Goal: Check status: Check status

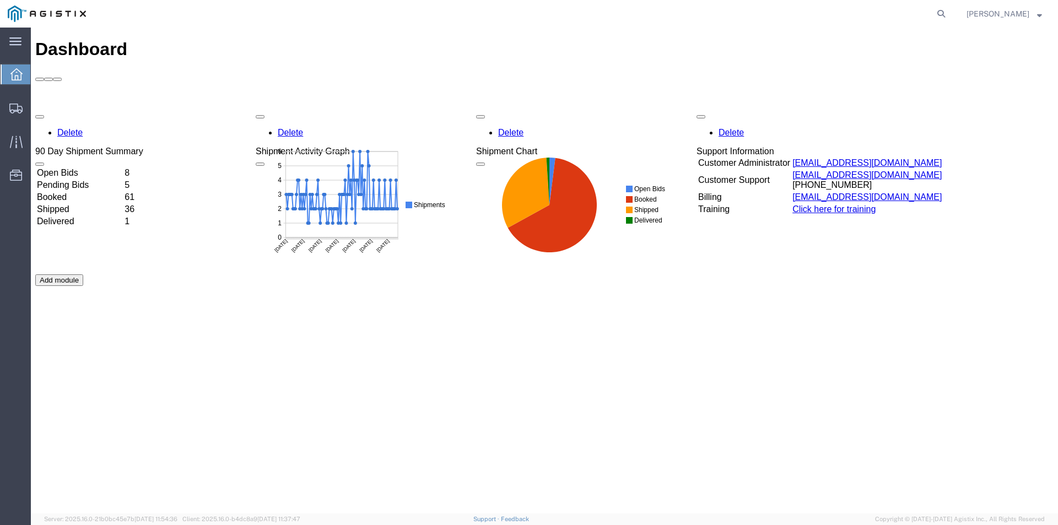
click at [951, 13] on agx-global-search at bounding box center [774, 14] width 353 height 28
click at [951, 13] on form at bounding box center [942, 14] width 18 height 28
click at [949, 13] on icon at bounding box center [941, 13] width 15 height 15
drag, startPoint x: 867, startPoint y: 12, endPoint x: 856, endPoint y: 14, distance: 11.1
click at [866, 12] on input "search" at bounding box center [766, 14] width 335 height 26
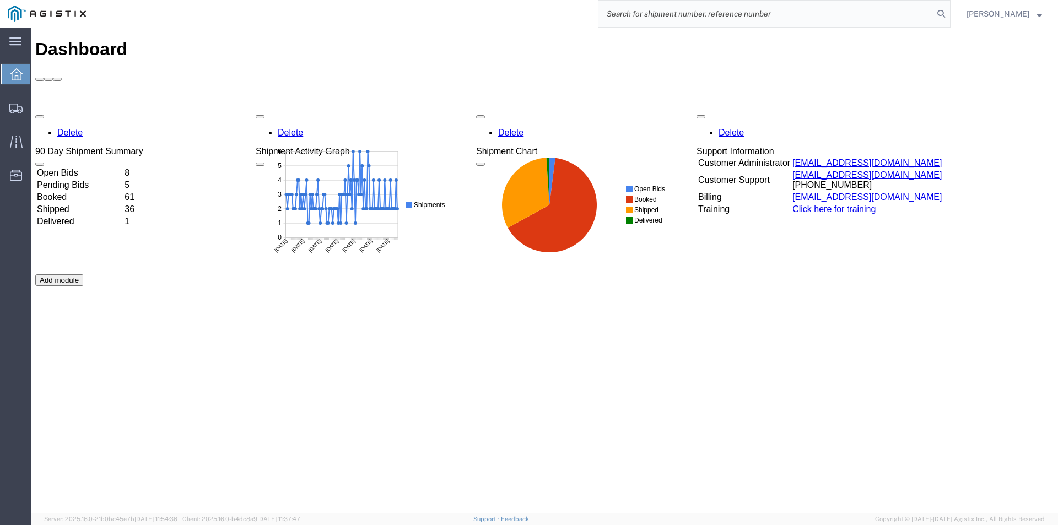
paste input "56055675"
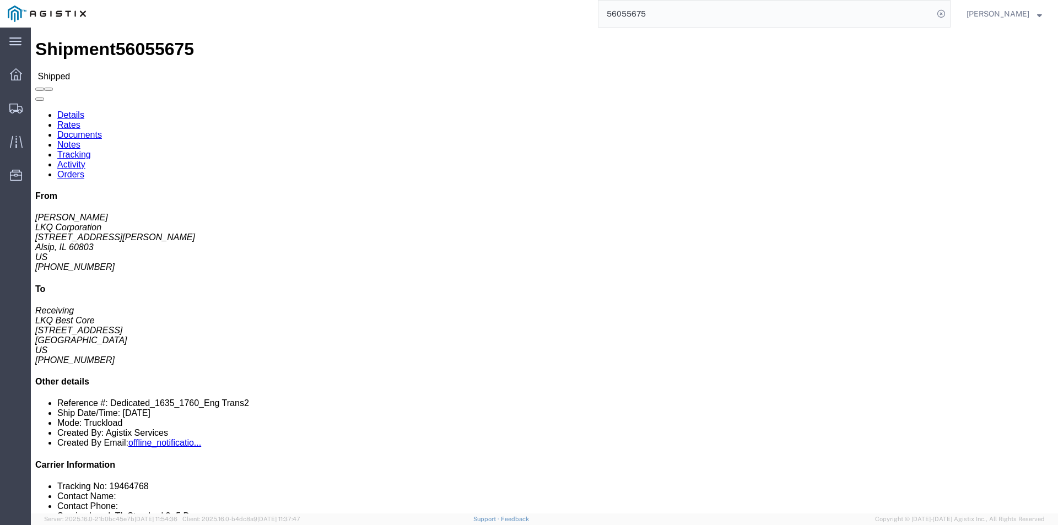
click link "Rates"
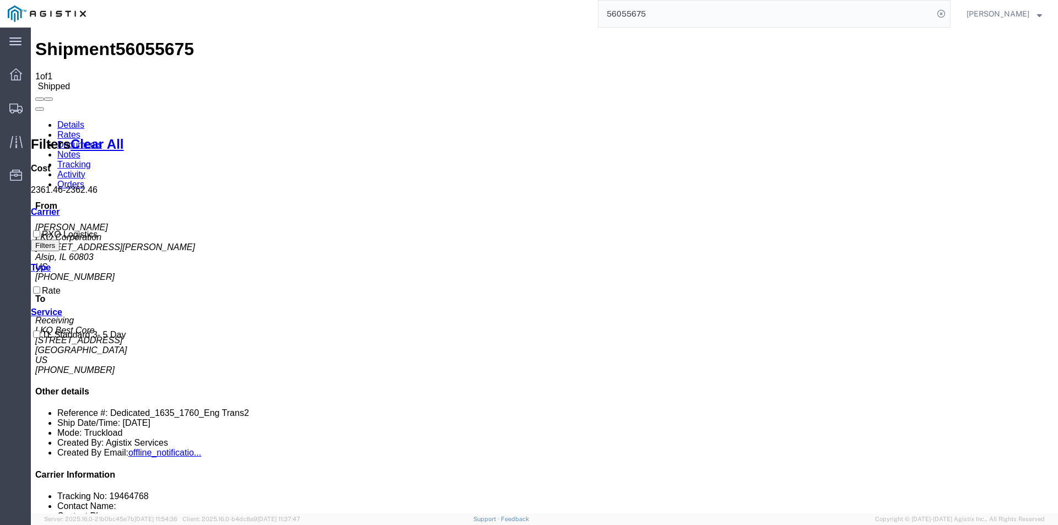
drag, startPoint x: 735, startPoint y: 17, endPoint x: 459, endPoint y: 12, distance: 276.2
click at [461, 13] on div "56055675" at bounding box center [522, 14] width 857 height 28
type input "56361991"
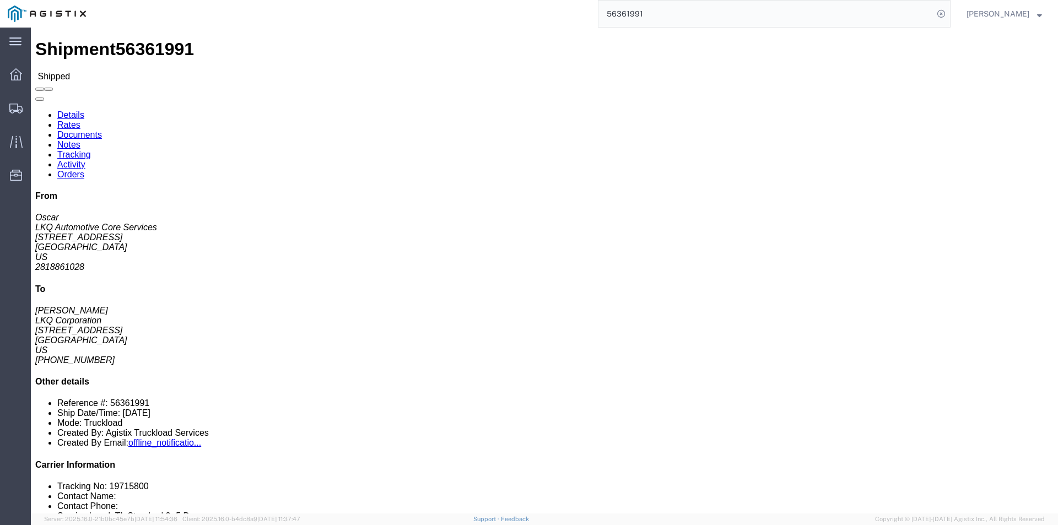
click link "Rates"
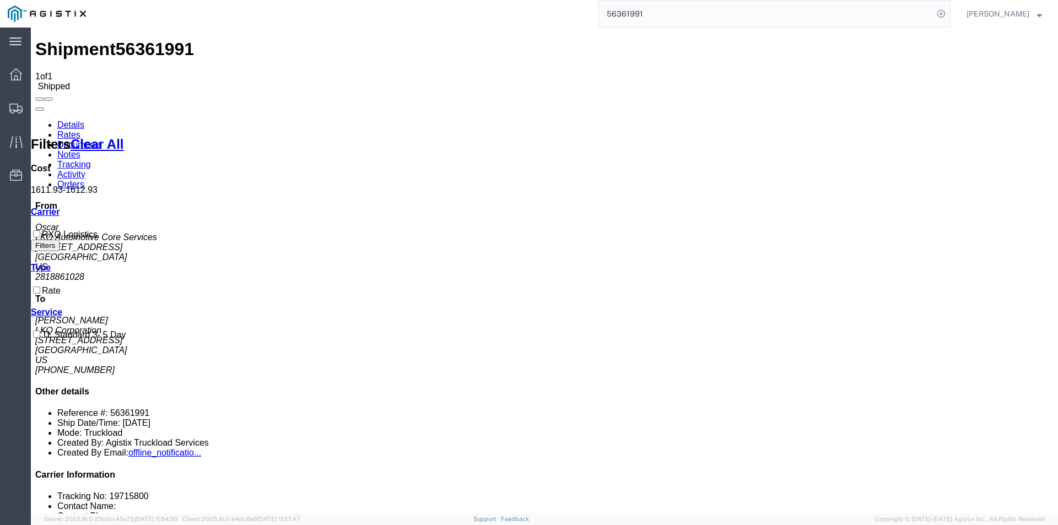
click at [91, 160] on link "Tracking" at bounding box center [74, 164] width 34 height 9
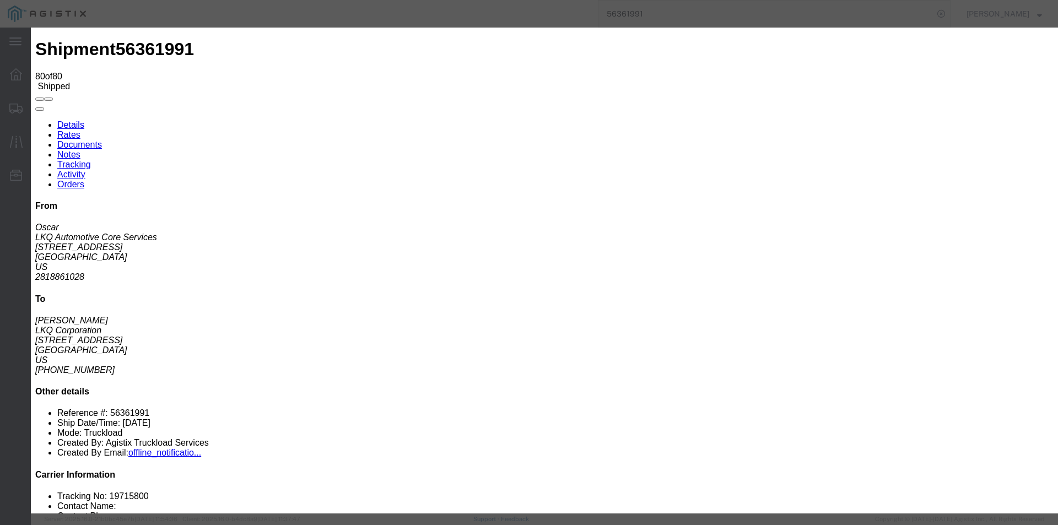
type input "[DATE]"
type input "2:00 PM"
select select "DELIVRED"
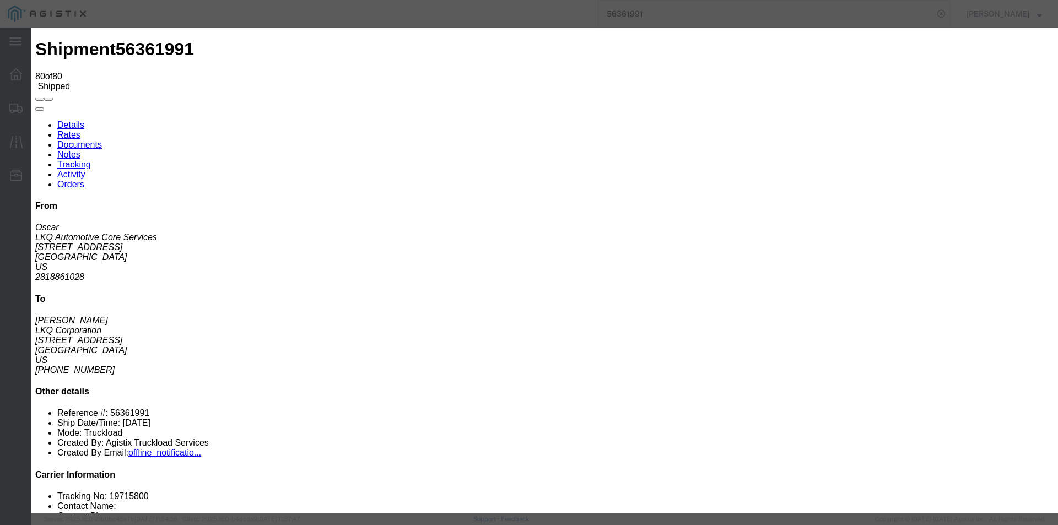
type input "[DATE]"
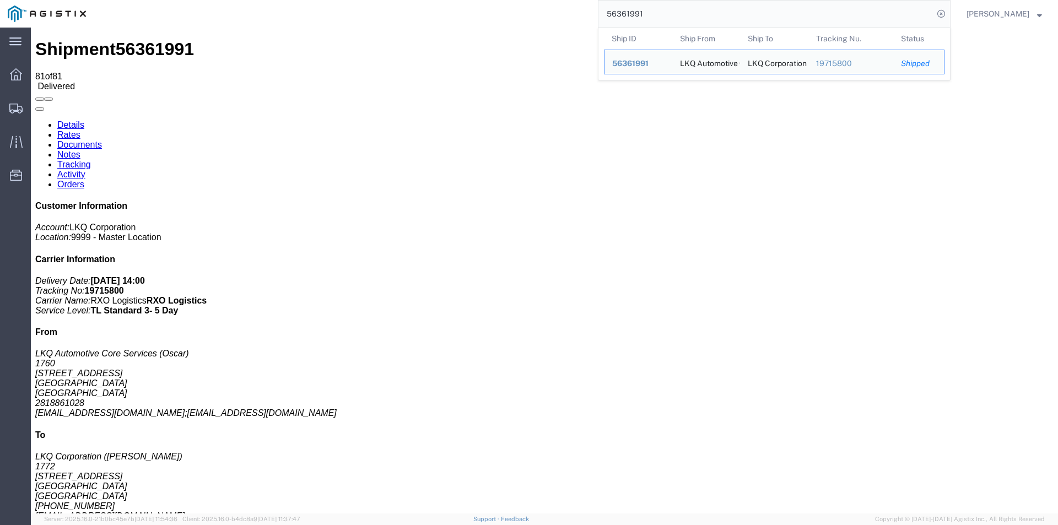
drag, startPoint x: 703, startPoint y: 17, endPoint x: 519, endPoint y: 7, distance: 183.8
click at [519, 7] on div "56361991 Ship ID Ship From Ship To Tracking Nu. Status Ship ID 56361991 Ship Fr…" at bounding box center [522, 14] width 857 height 28
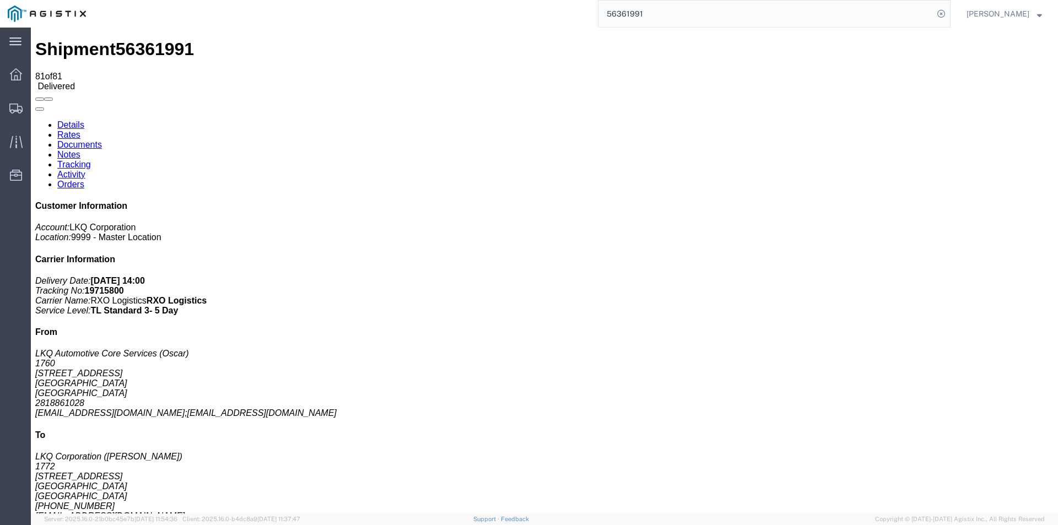
paste input "402702"
type input "56402702"
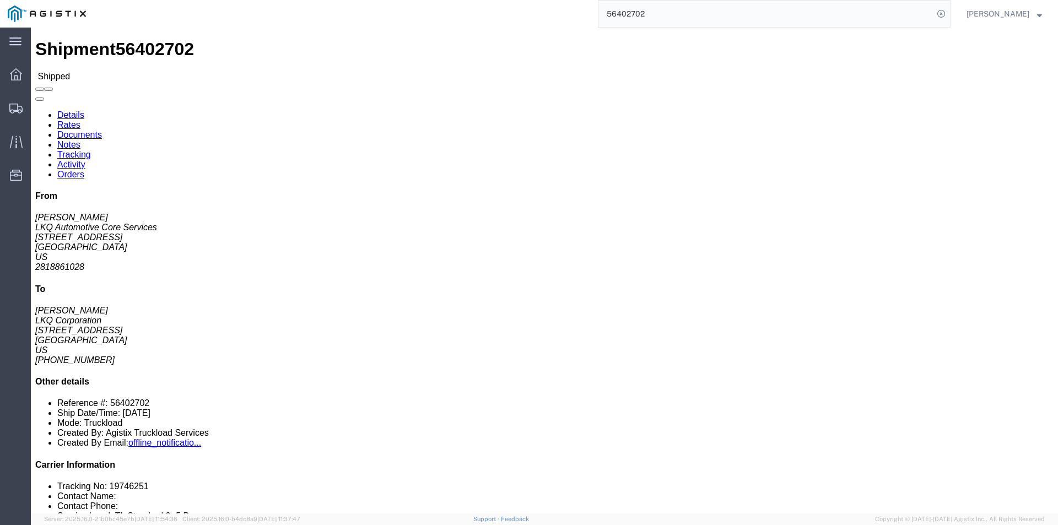
click link "Rates"
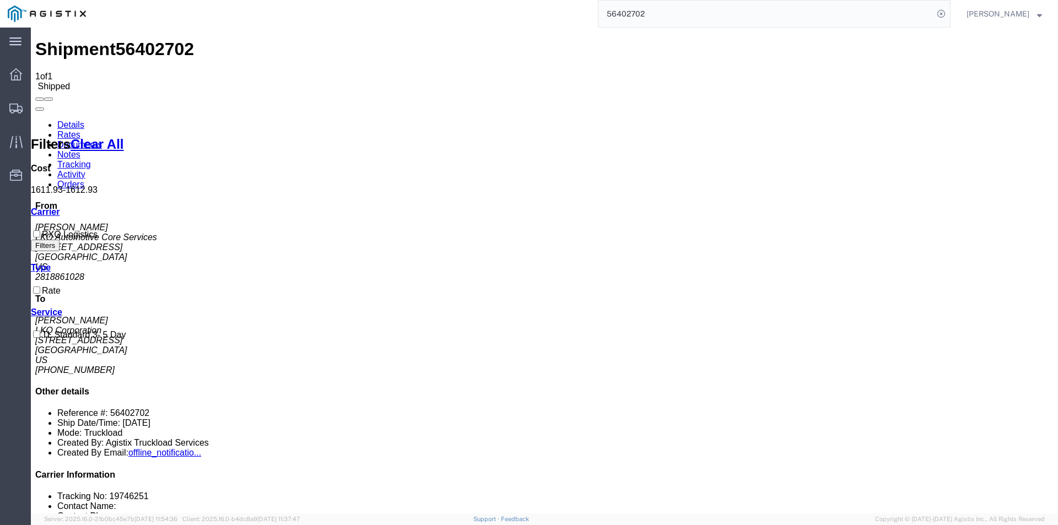
click at [91, 160] on link "Tracking" at bounding box center [74, 164] width 34 height 9
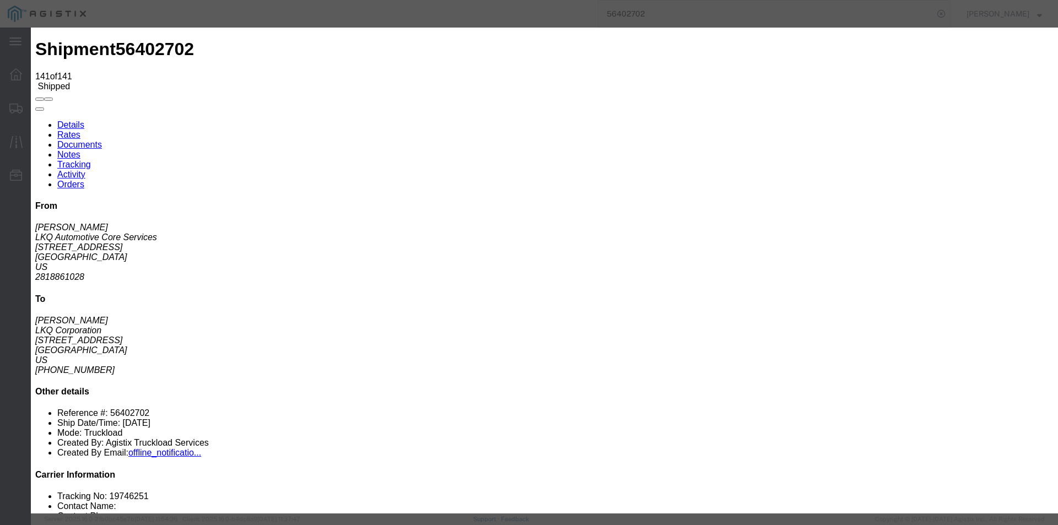
type input "[DATE]"
type input "2:00 PM"
select select "DELIVRED"
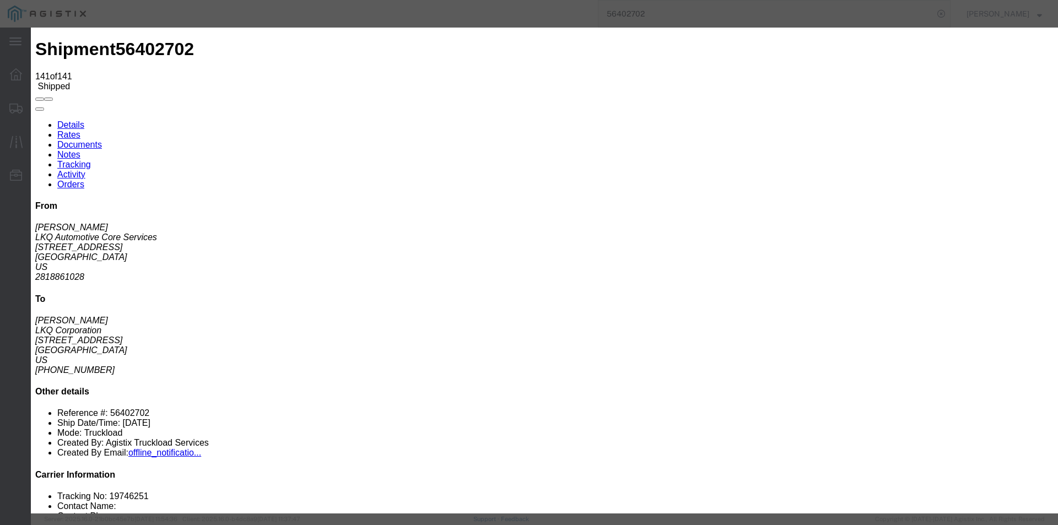
type input "[DATE]"
type input "12:03 PM"
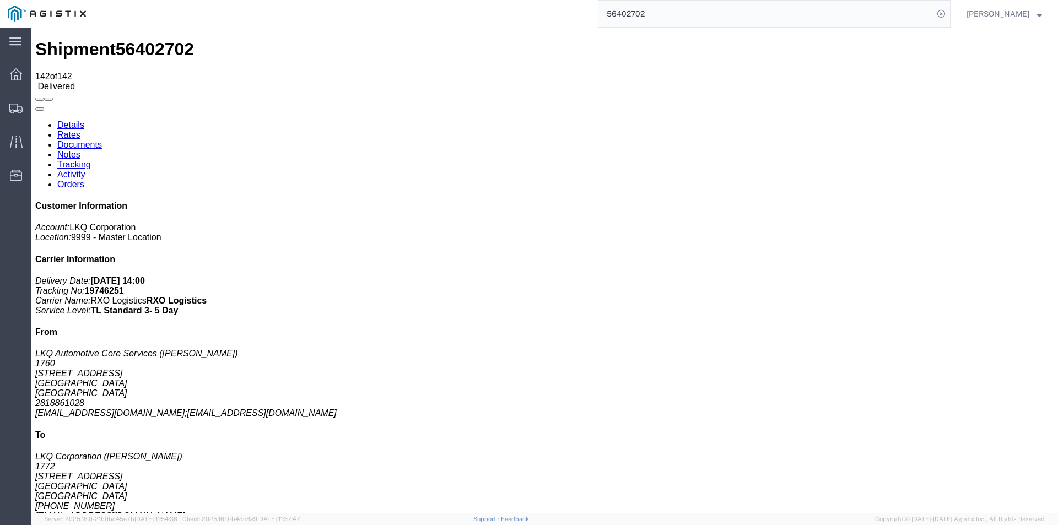
drag, startPoint x: 692, startPoint y: 10, endPoint x: 568, endPoint y: 2, distance: 124.3
click at [569, 2] on div "56402702" at bounding box center [522, 14] width 857 height 28
paste input "29336"
type input "56429336"
